Goal: Task Accomplishment & Management: Use online tool/utility

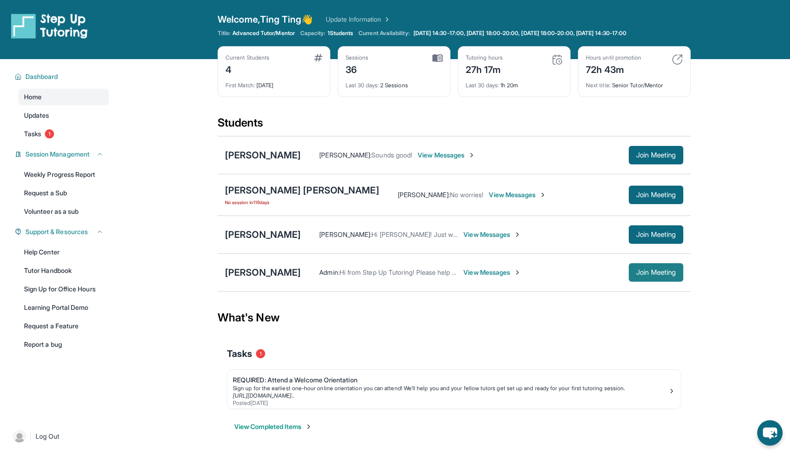
click at [643, 273] on span "Join Meeting" at bounding box center [656, 273] width 40 height 6
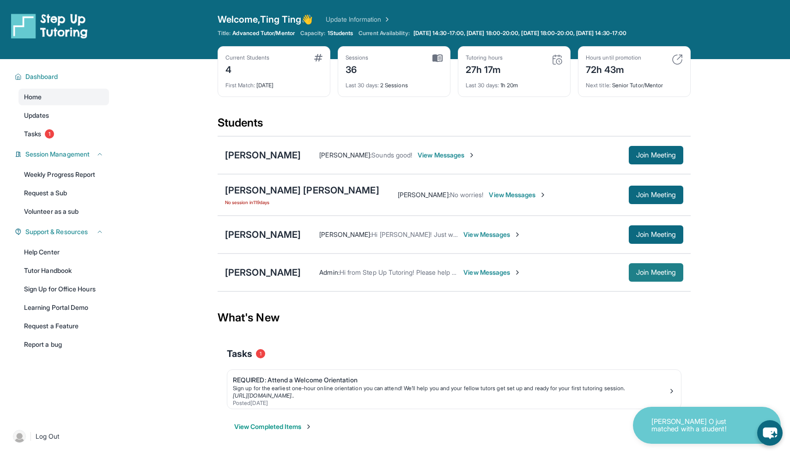
click at [644, 272] on span "Join Meeting" at bounding box center [656, 273] width 40 height 6
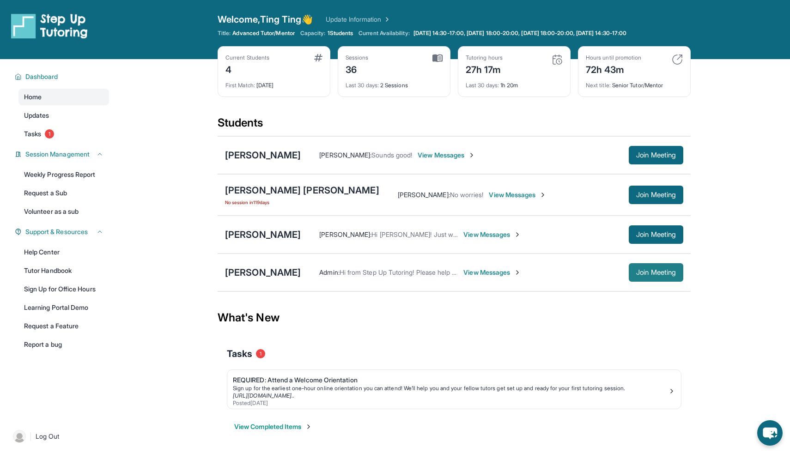
click at [646, 280] on button "Join Meeting" at bounding box center [655, 272] width 54 height 18
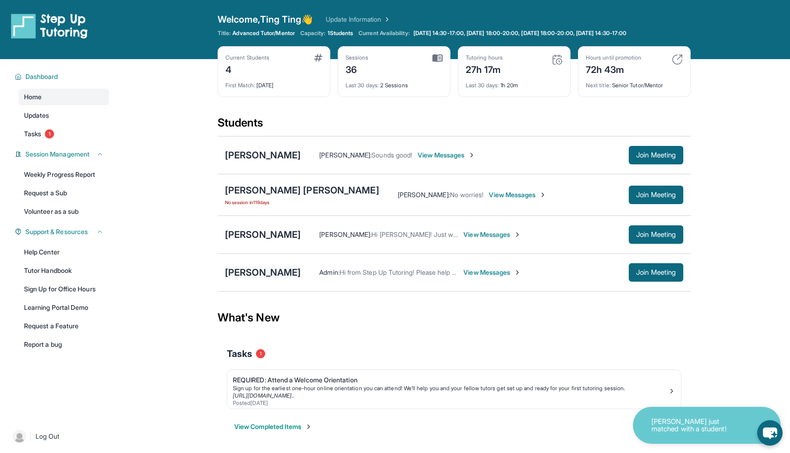
click at [252, 272] on div "[PERSON_NAME]" at bounding box center [263, 272] width 76 height 13
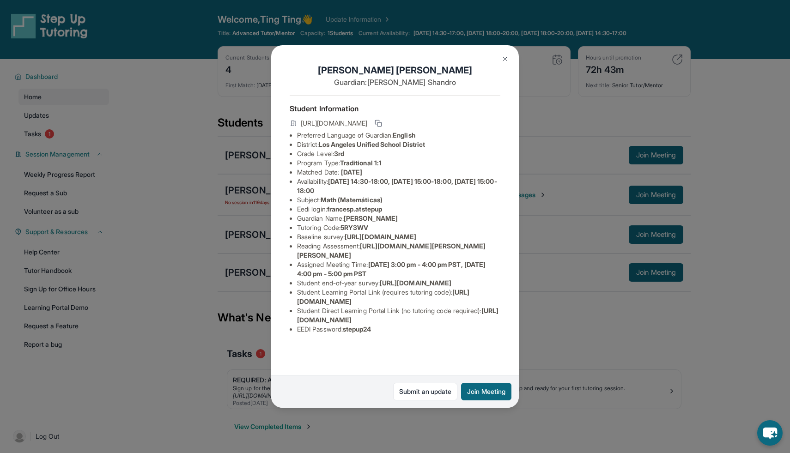
click at [501, 61] on button at bounding box center [504, 59] width 18 height 18
